Goal: Transaction & Acquisition: Book appointment/travel/reservation

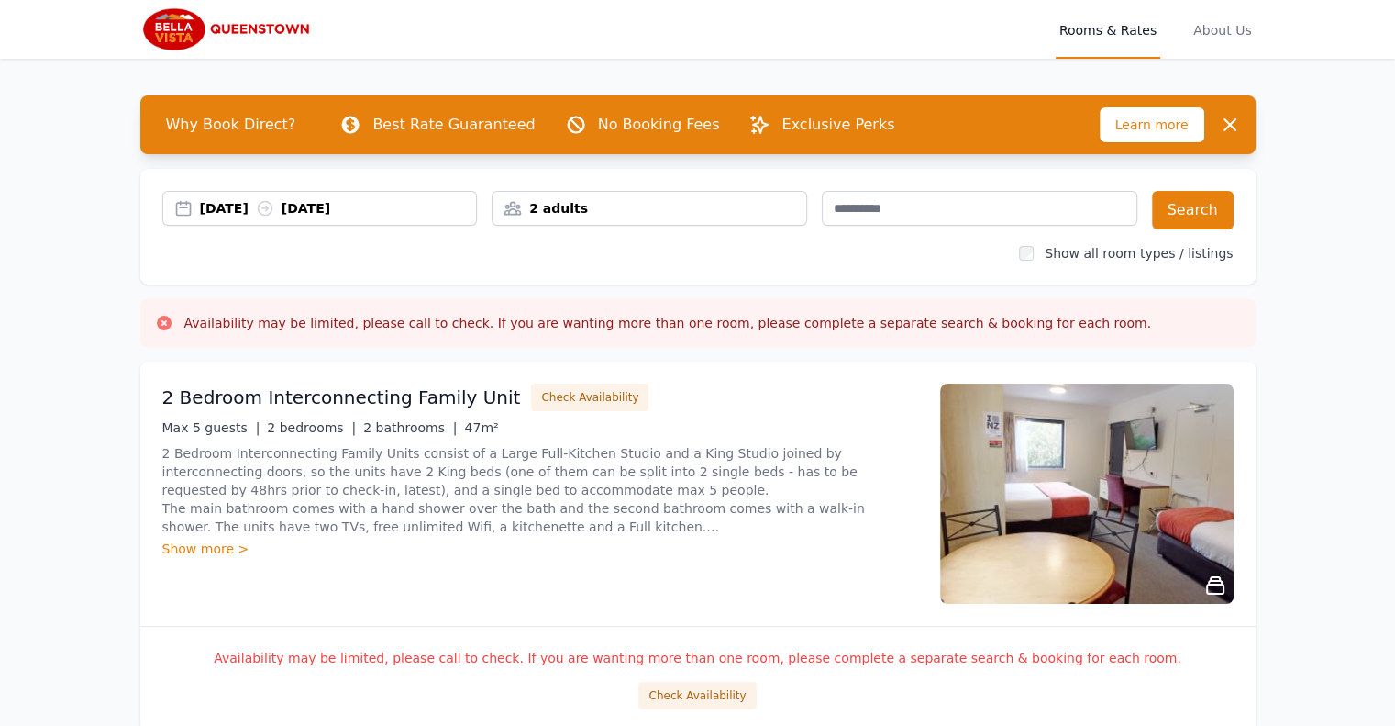
click at [614, 206] on div "2 adults" at bounding box center [650, 208] width 314 height 18
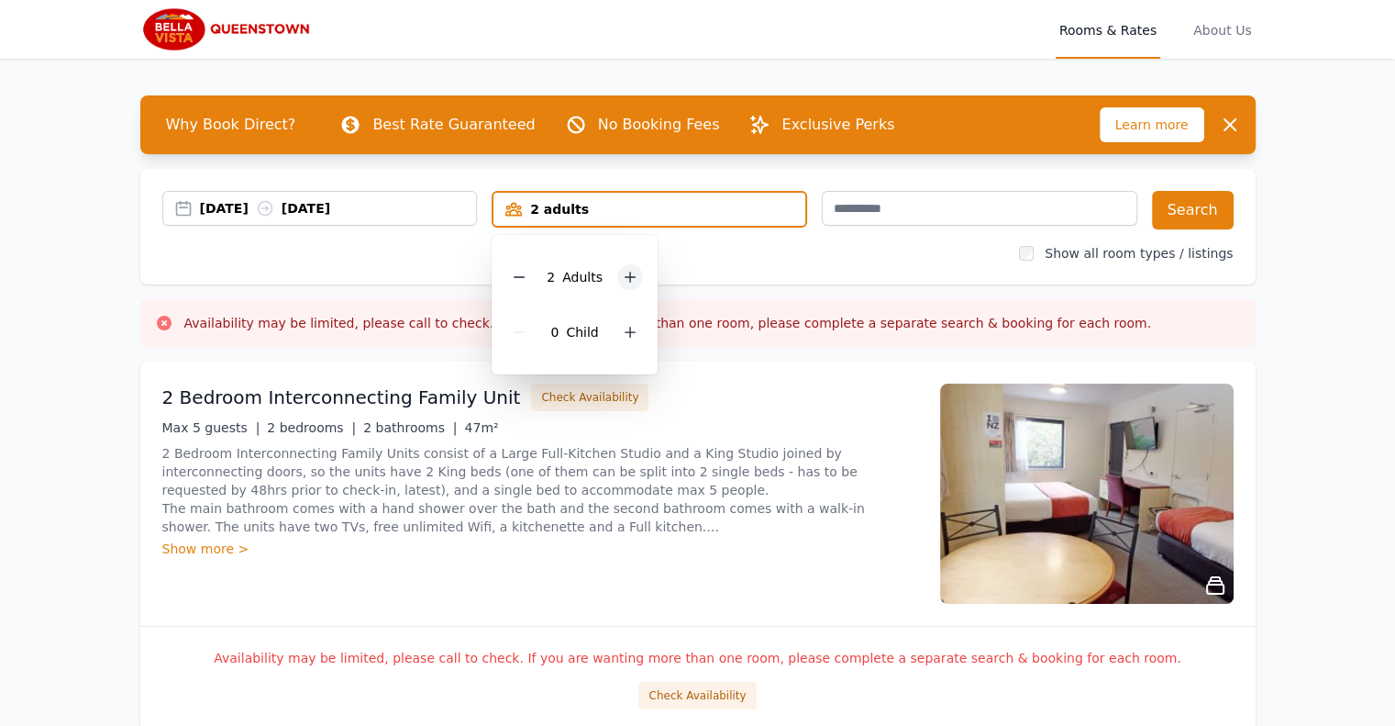
click at [629, 275] on icon at bounding box center [631, 277] width 10 height 10
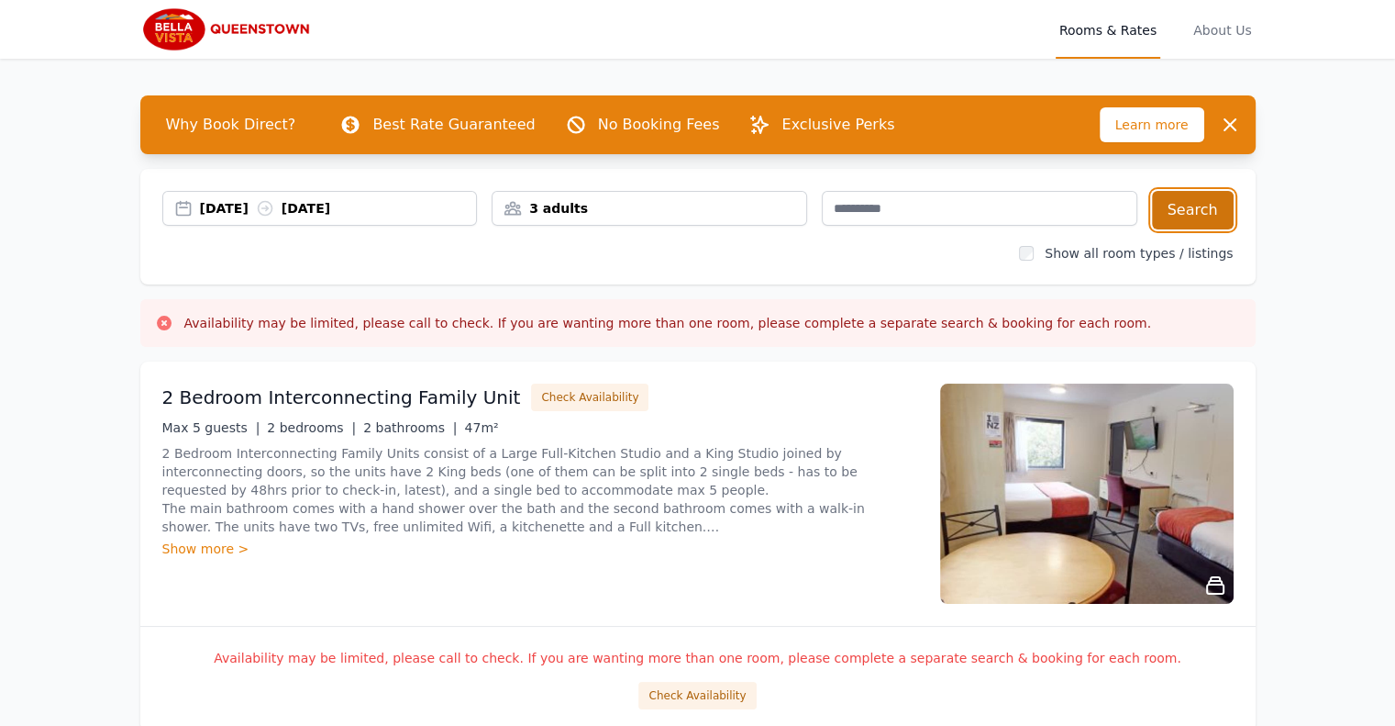
click at [1199, 210] on button "Search" at bounding box center [1193, 210] width 82 height 39
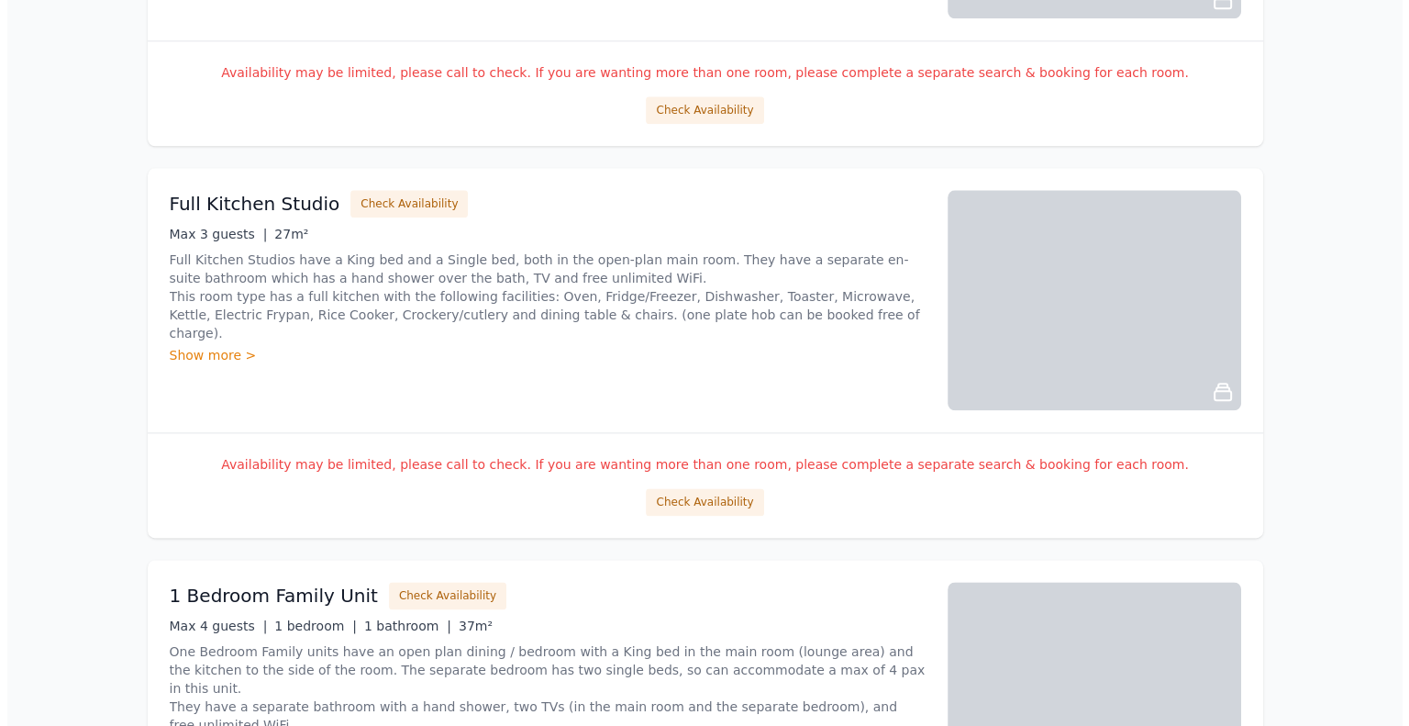
scroll to position [2150, 0]
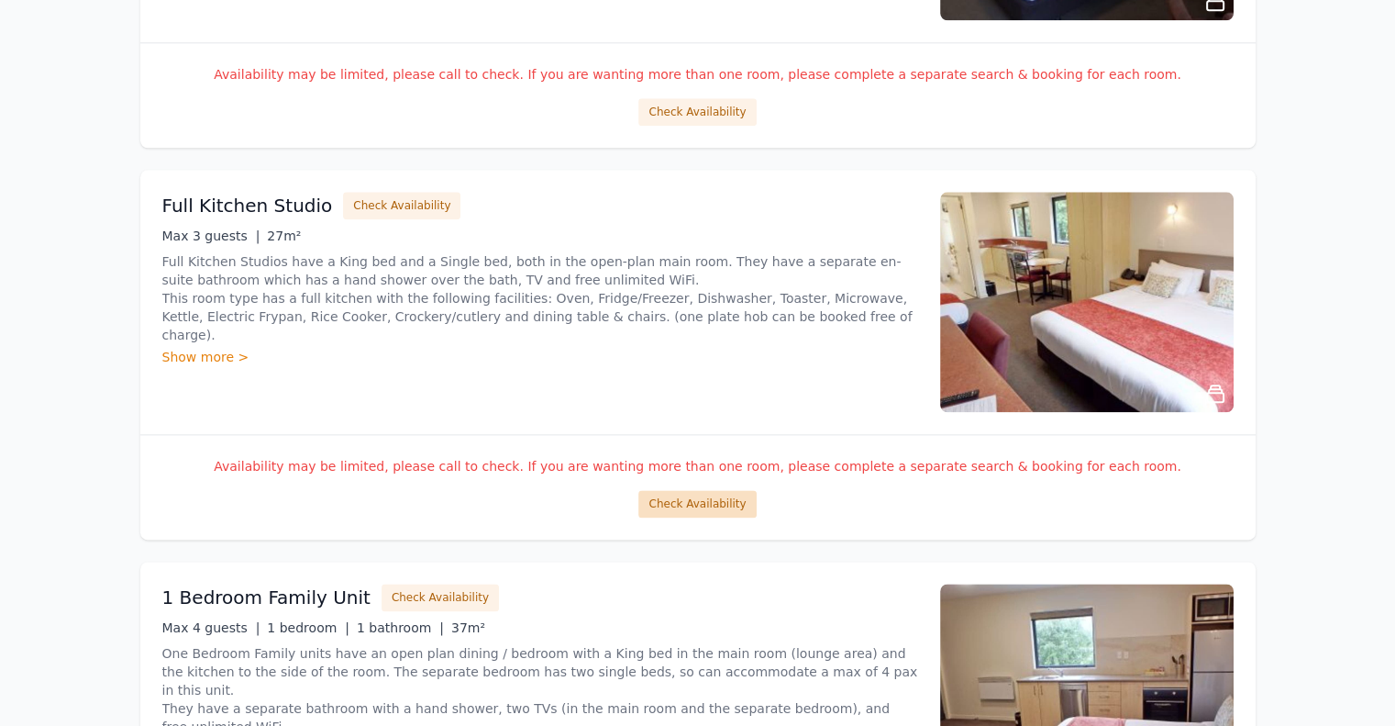
click at [705, 504] on button "Check Availability" at bounding box center [696, 504] width 117 height 28
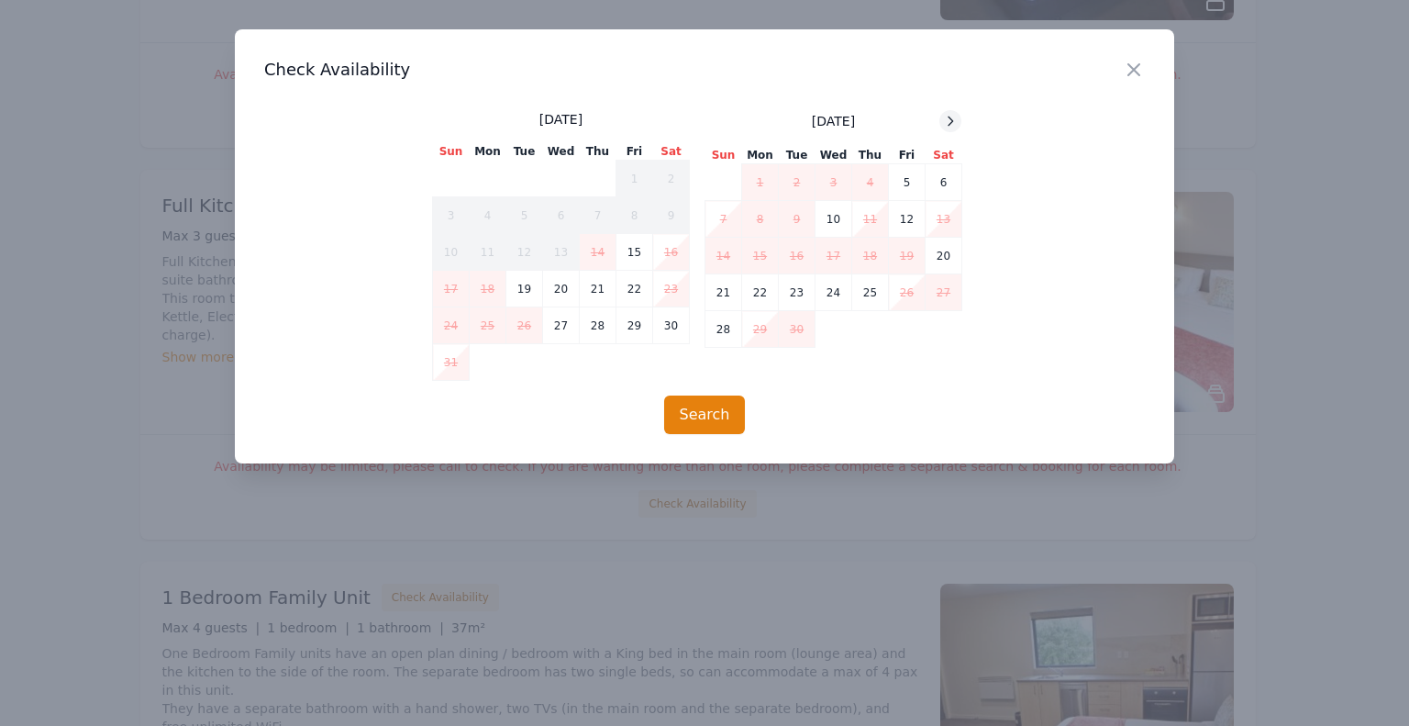
click at [948, 120] on icon at bounding box center [950, 121] width 15 height 15
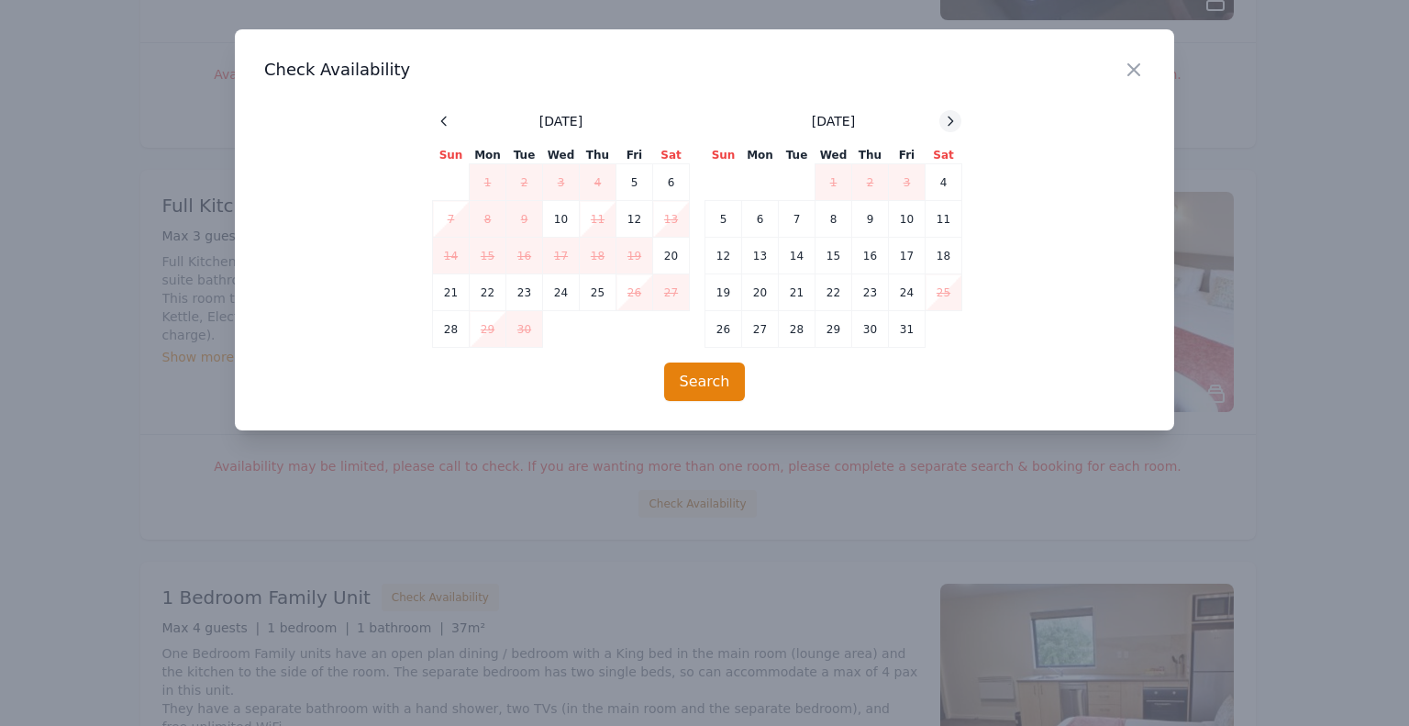
click at [948, 120] on icon at bounding box center [950, 121] width 15 height 15
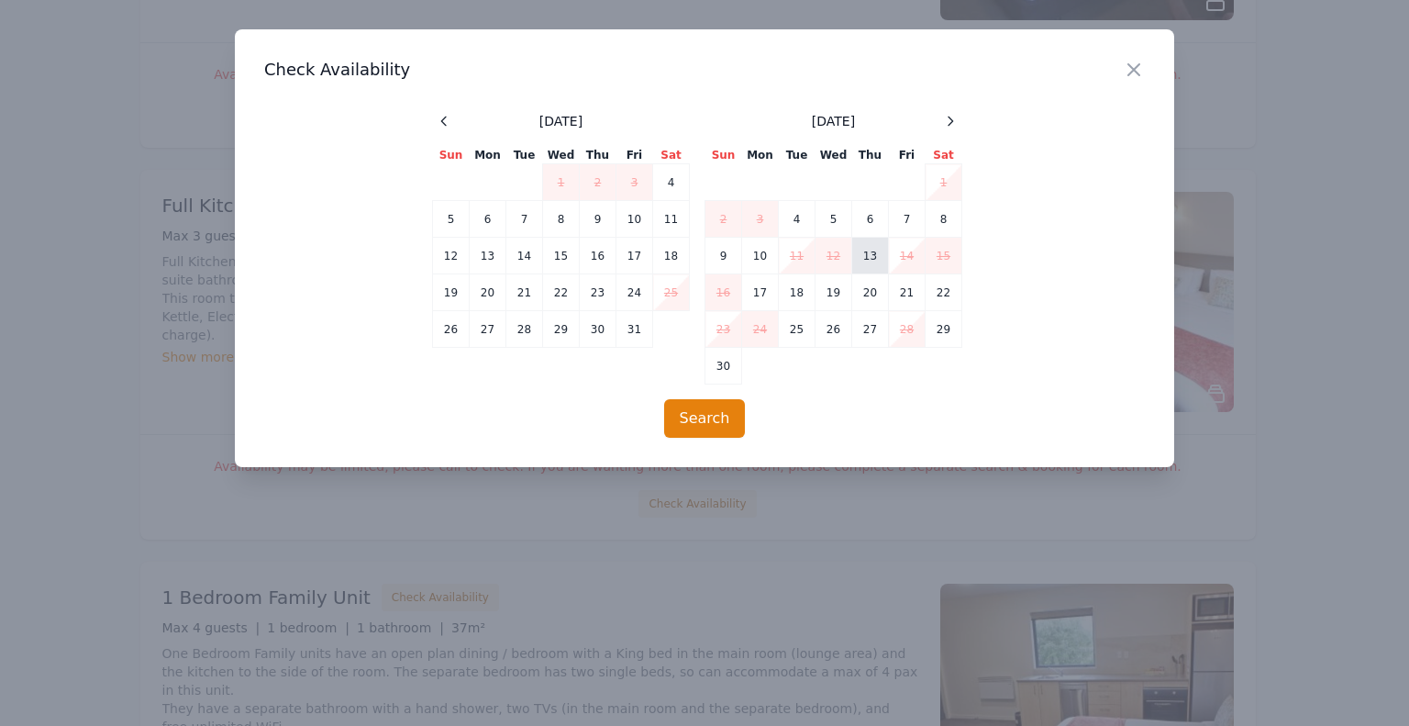
click at [875, 267] on td "13" at bounding box center [870, 256] width 37 height 37
click at [911, 261] on td "14" at bounding box center [907, 256] width 37 height 37
click at [701, 421] on button "Search" at bounding box center [705, 418] width 82 height 39
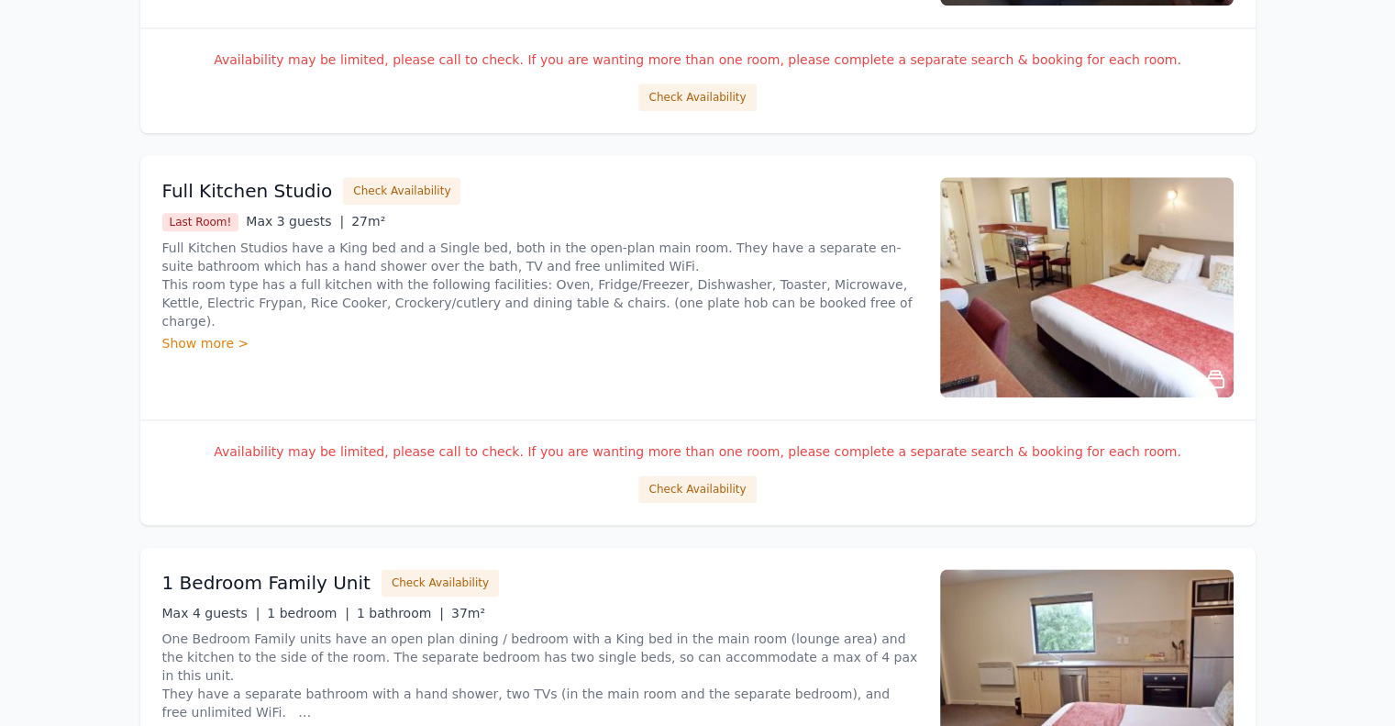
scroll to position [2167, 0]
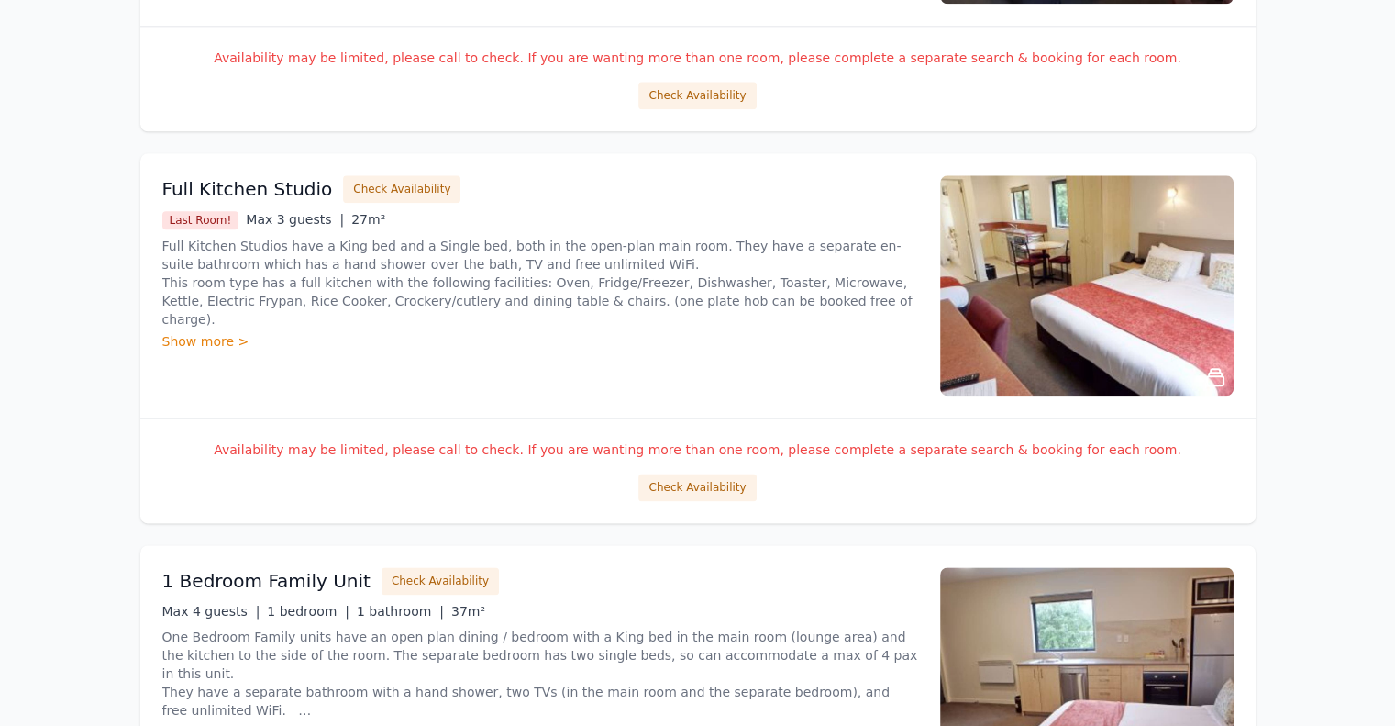
click at [1079, 291] on img at bounding box center [1087, 285] width 294 height 220
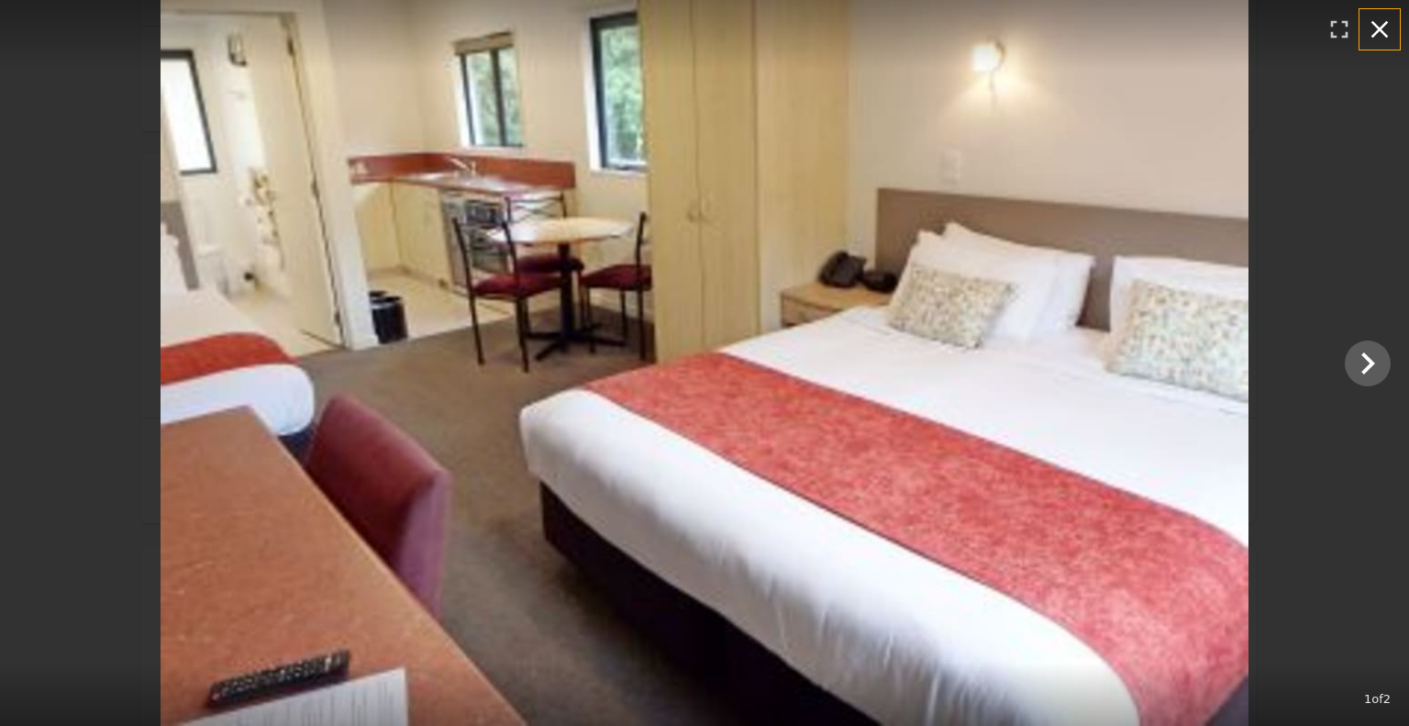
click at [1384, 32] on icon "button" at bounding box center [1379, 29] width 29 height 29
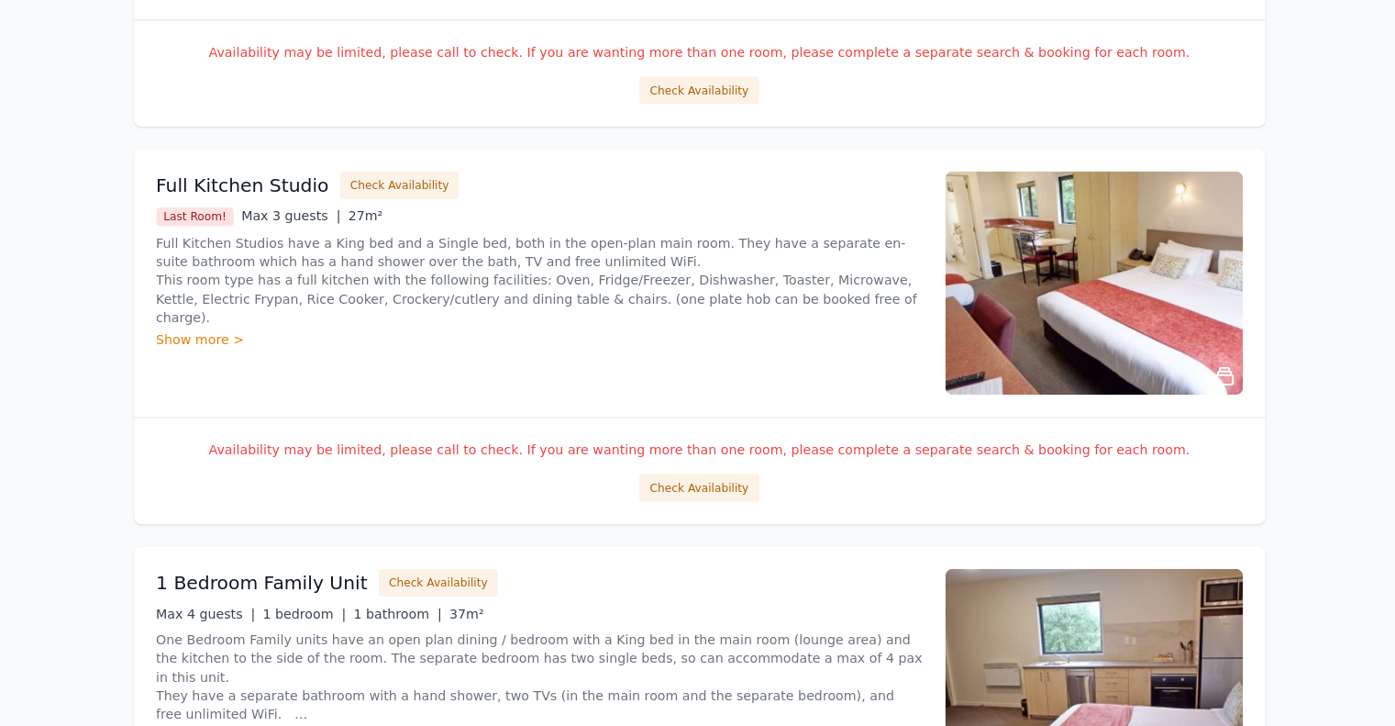
scroll to position [2166, 0]
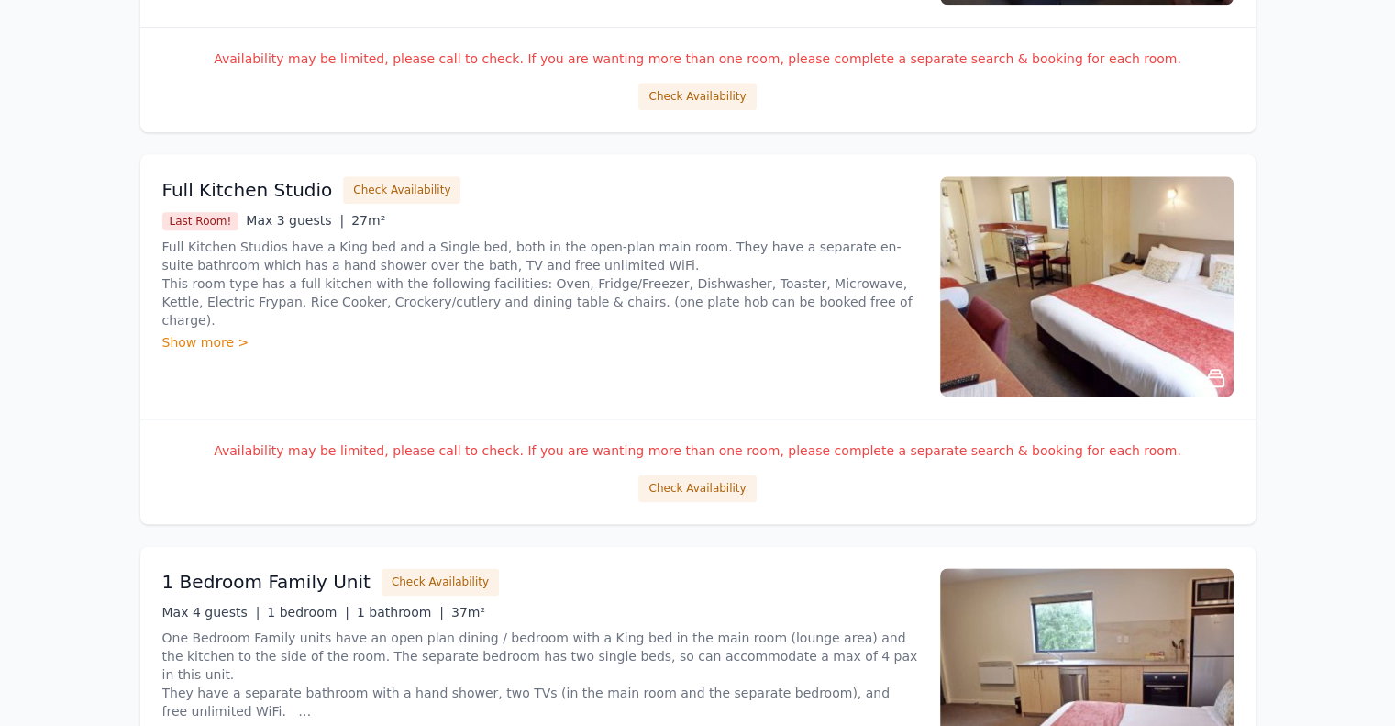
click at [214, 333] on div "Show more >" at bounding box center [540, 342] width 756 height 18
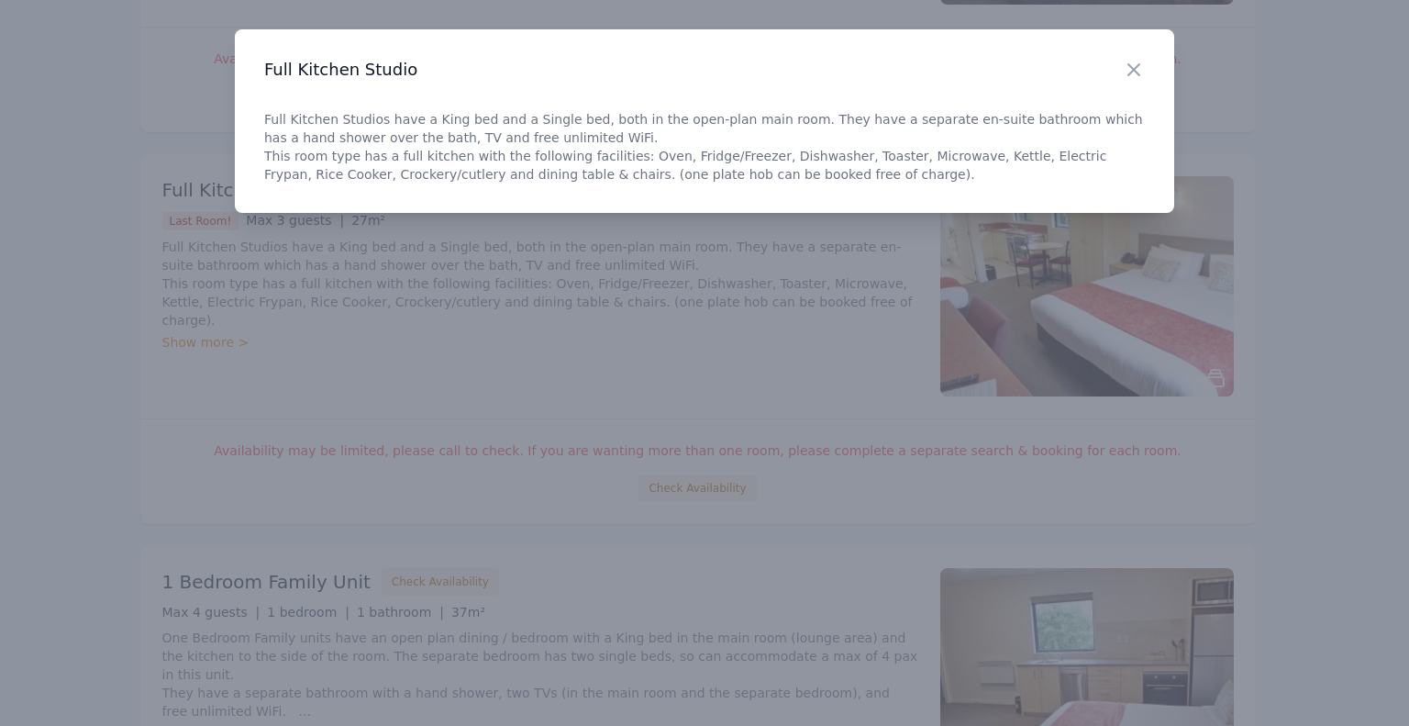
click at [1145, 73] on div "Close" at bounding box center [1148, 58] width 51 height 58
click at [1133, 64] on icon "button" at bounding box center [1134, 70] width 22 height 22
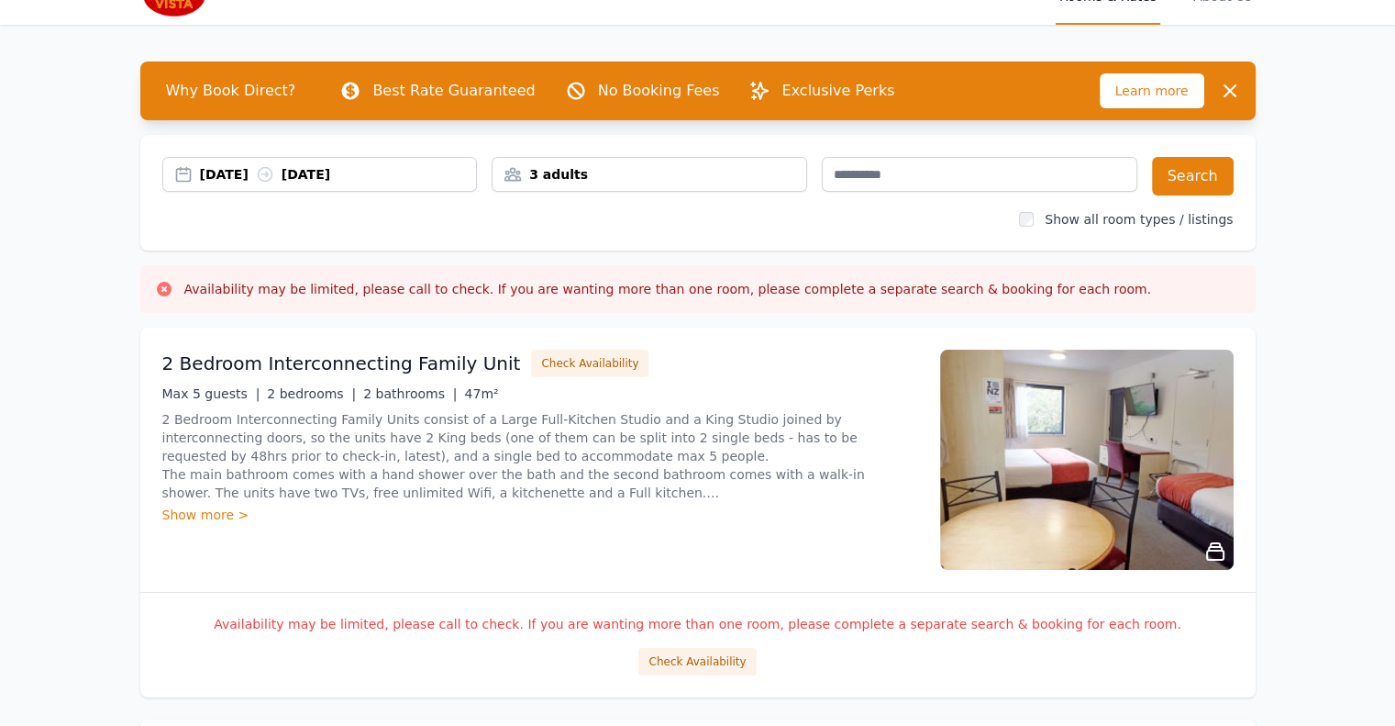
scroll to position [0, 0]
